Goal: Transaction & Acquisition: Purchase product/service

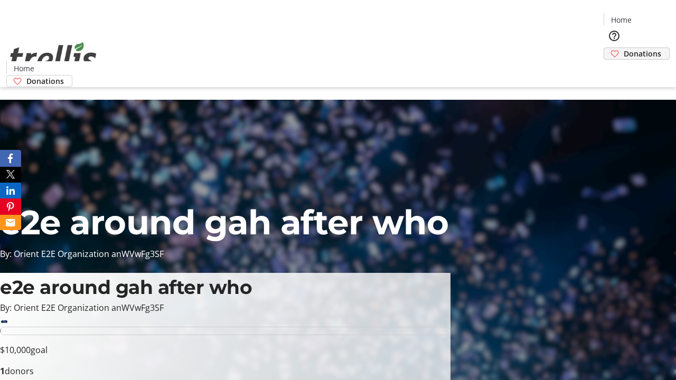
click at [623, 48] on span "Donations" at bounding box center [641, 53] width 37 height 11
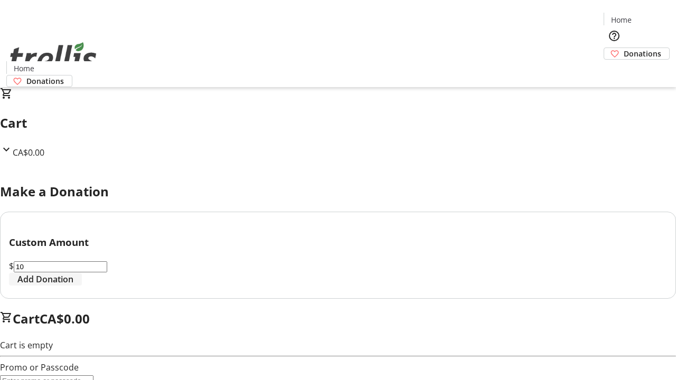
click at [73, 286] on span "Add Donation" at bounding box center [45, 279] width 56 height 13
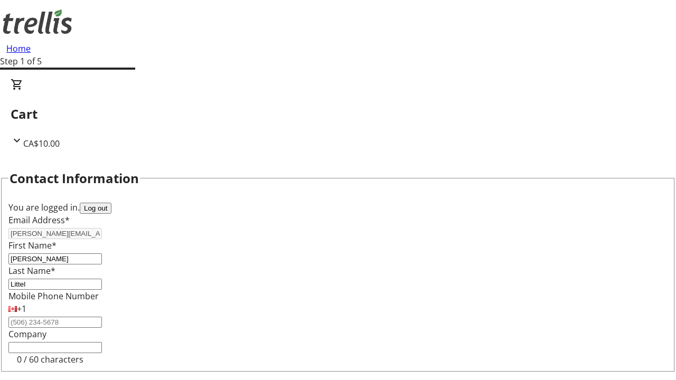
select select "CA"
select select "BC"
type input "Kelowna"
type input "V1Y 0C2"
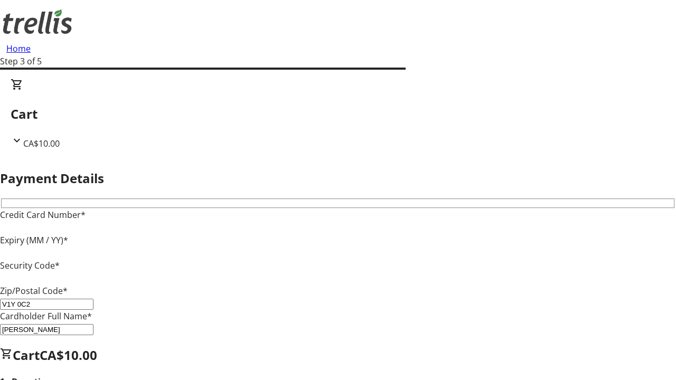
type input "V1Y 0C2"
